Goal: Information Seeking & Learning: Learn about a topic

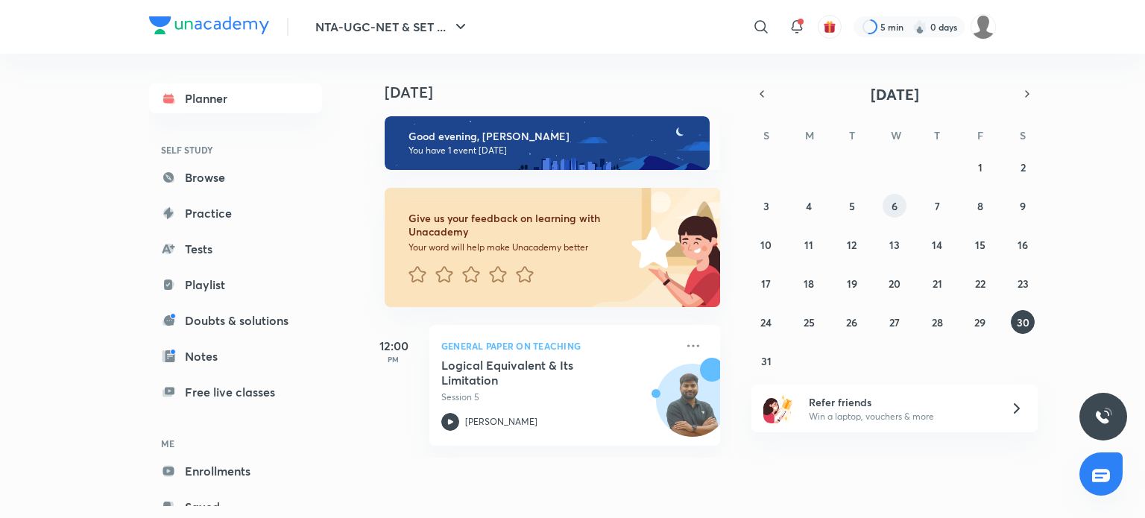
click at [898, 209] on abbr "6" at bounding box center [895, 206] width 6 height 14
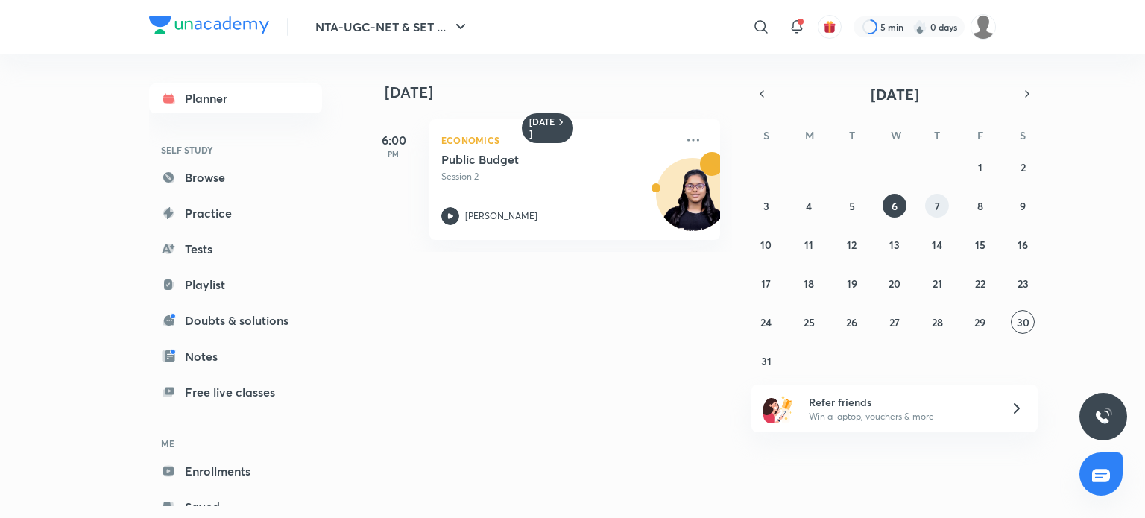
click at [936, 207] on abbr "7" at bounding box center [937, 206] width 5 height 14
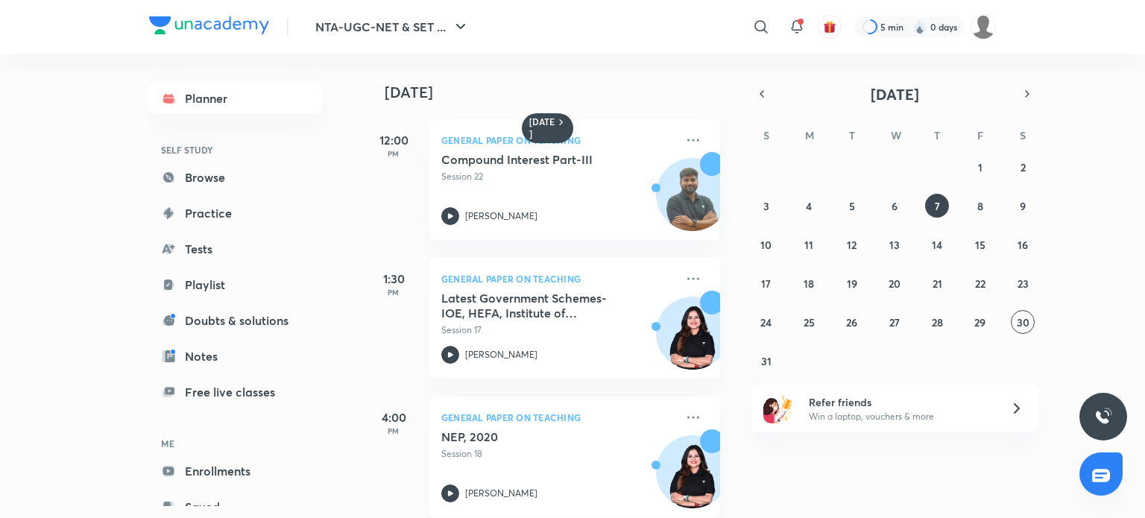
scroll to position [161, 0]
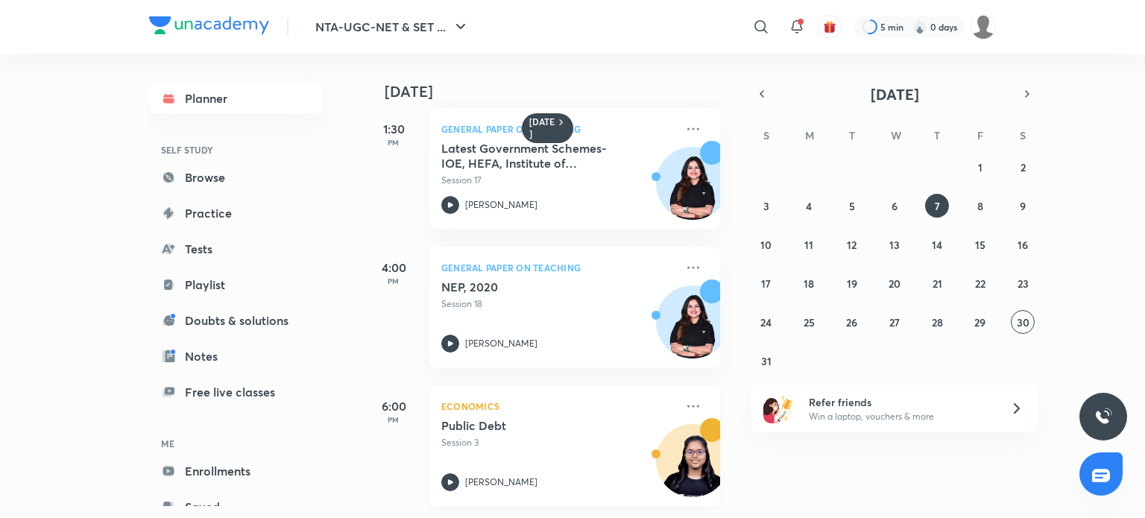
click at [561, 385] on div "Economics Public Debt Session 3 [PERSON_NAME]" at bounding box center [574, 445] width 291 height 121
